Goal: Information Seeking & Learning: Learn about a topic

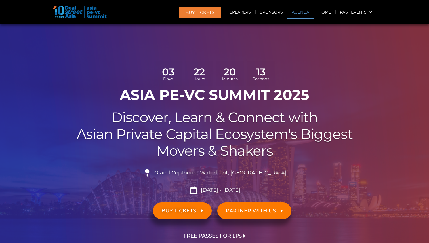
scroll to position [361, 0]
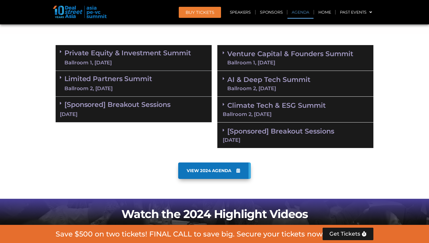
click at [255, 56] on link "Venture Capital & Founders​ Summit Ballroom 1, 11 Sept" at bounding box center [290, 58] width 126 height 15
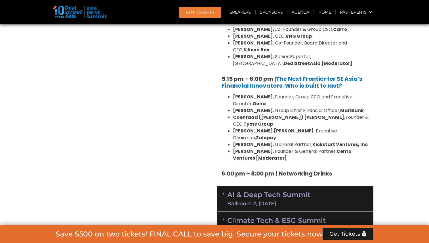
scroll to position [1069, 0]
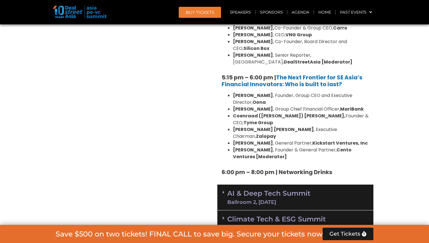
click at [252, 190] on link "AI & Deep Tech Summit Ballroom 2, 11 Sept" at bounding box center [268, 197] width 83 height 15
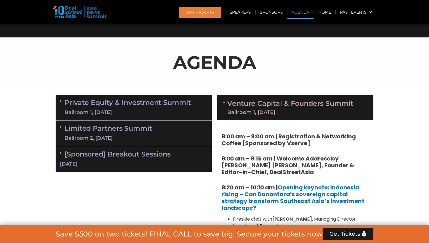
scroll to position [309, 0]
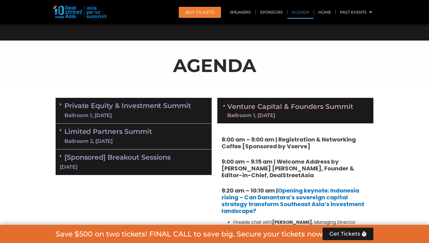
click at [139, 108] on link "Private Equity & Investment Summit Ballroom 1, 10 Sept" at bounding box center [127, 110] width 127 height 17
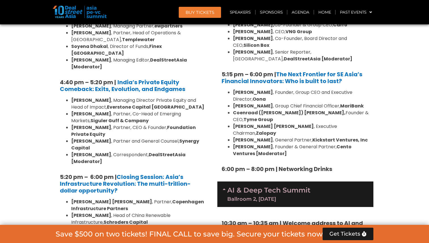
scroll to position [1074, 0]
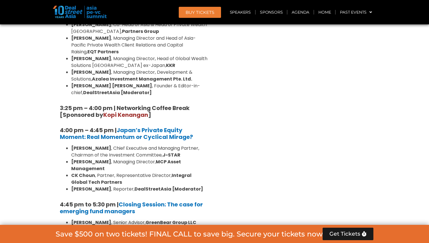
scroll to position [1674, 0]
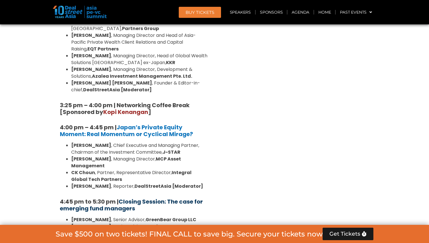
click at [121, 198] on link "Closing Session: The case for emerging fund managers" at bounding box center [131, 205] width 143 height 15
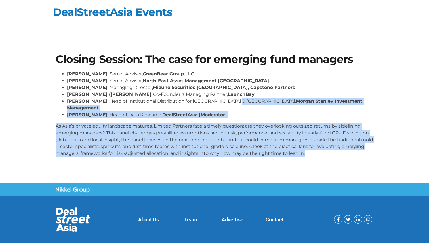
drag, startPoint x: 334, startPoint y: 148, endPoint x: 226, endPoint y: 104, distance: 116.4
click at [226, 104] on div "[PERSON_NAME] , Senior Advisor, GreenBear Group LLC [PERSON_NAME] , Senior Advi…" at bounding box center [215, 114] width 318 height 86
click at [226, 104] on li "[PERSON_NAME] , Head of Institutional Distribution for [GEOGRAPHIC_DATA] & [GEO…" at bounding box center [220, 105] width 307 height 14
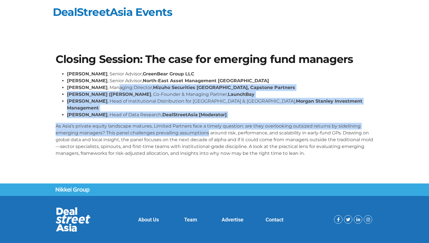
drag, startPoint x: 108, startPoint y: 85, endPoint x: 207, endPoint y: 125, distance: 107.1
click at [208, 125] on div "[PERSON_NAME] , Senior Advisor, GreenBear Group LLC [PERSON_NAME] , Senior Advi…" at bounding box center [215, 114] width 318 height 86
click at [207, 125] on p "As Asia’s private equity landscape matures, Limited Partners face a timely ques…" at bounding box center [215, 140] width 318 height 34
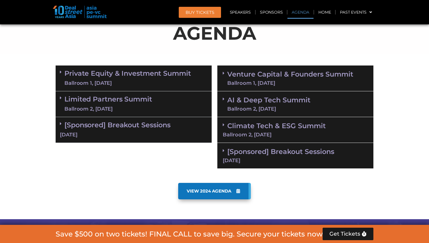
scroll to position [347, 0]
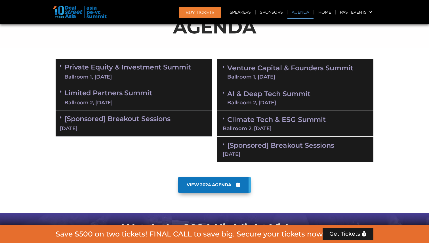
click at [117, 70] on link "Private Equity & Investment Summit Ballroom 1, [DATE]" at bounding box center [127, 72] width 127 height 17
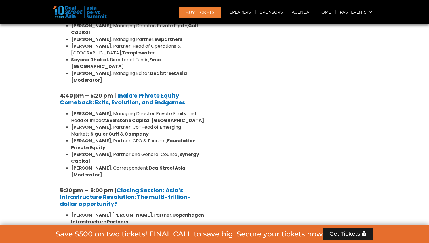
scroll to position [1069, 0]
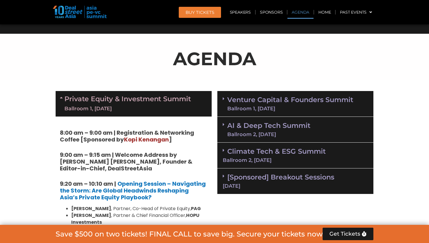
scroll to position [308, 0]
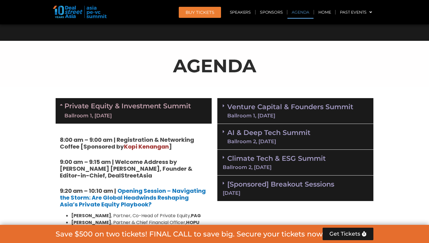
click at [249, 109] on link "Venture Capital & Founders​ Summit Ballroom 1, 11 Sept" at bounding box center [290, 111] width 126 height 15
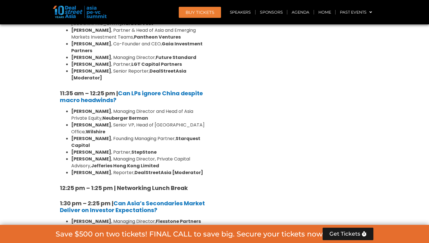
scroll to position [1423, 0]
